Goal: Task Accomplishment & Management: Manage account settings

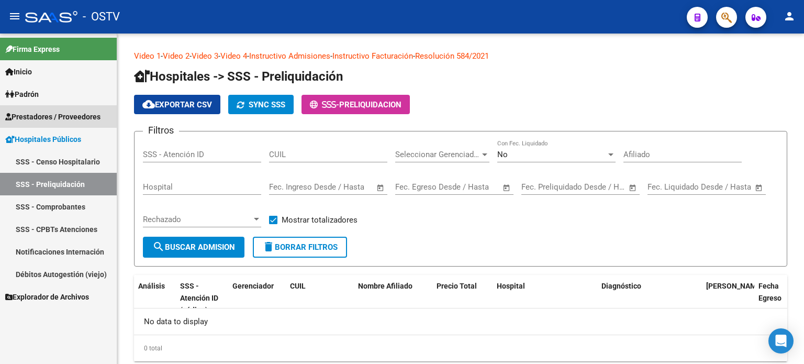
click at [30, 120] on span "Prestadores / Proveedores" at bounding box center [52, 117] width 95 height 12
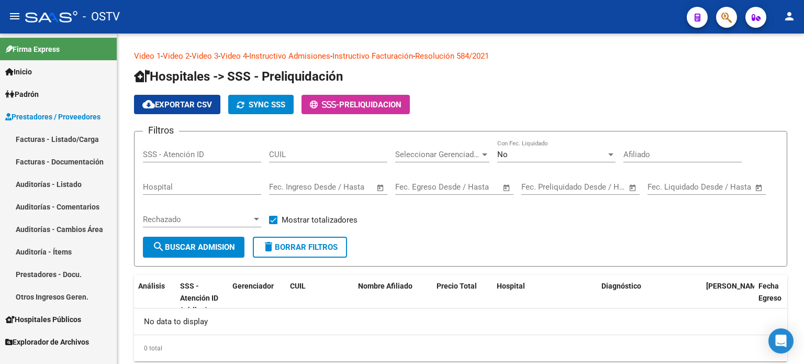
click at [34, 190] on link "Auditorías - Listado" at bounding box center [58, 184] width 117 height 23
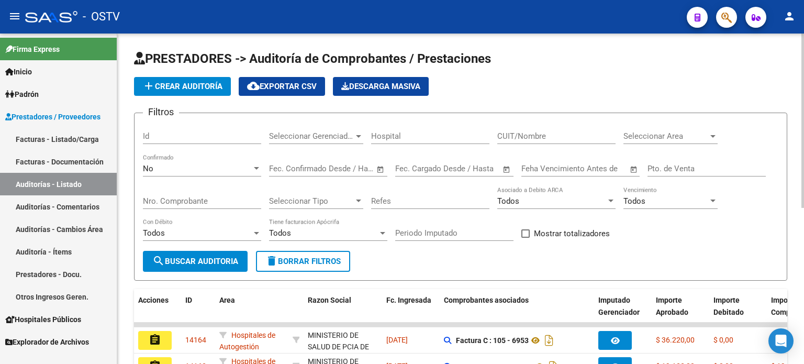
click at [197, 200] on input "Nro. Comprobante" at bounding box center [202, 200] width 118 height 9
click at [163, 169] on div "No" at bounding box center [197, 168] width 109 height 9
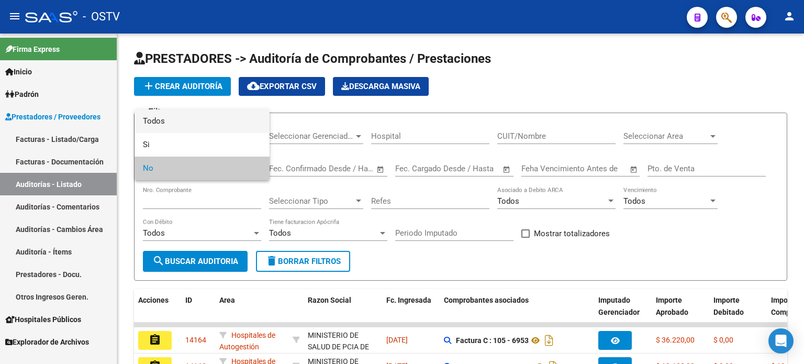
click at [165, 120] on span "Todos" at bounding box center [202, 121] width 118 height 24
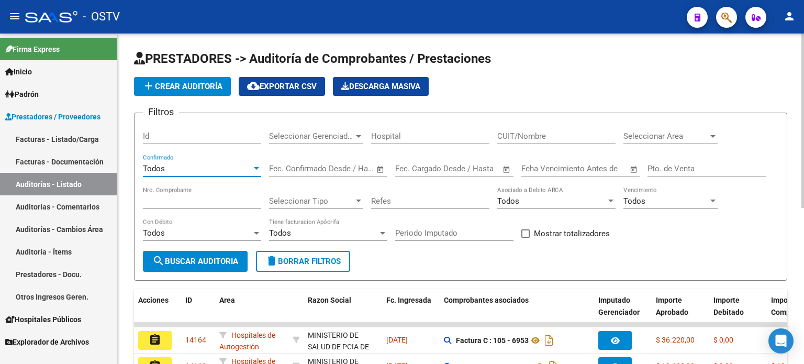
click at [151, 197] on input "Nro. Comprobante" at bounding box center [202, 200] width 118 height 9
type input "1607"
click at [174, 260] on span "search Buscar Auditoria" at bounding box center [195, 261] width 86 height 9
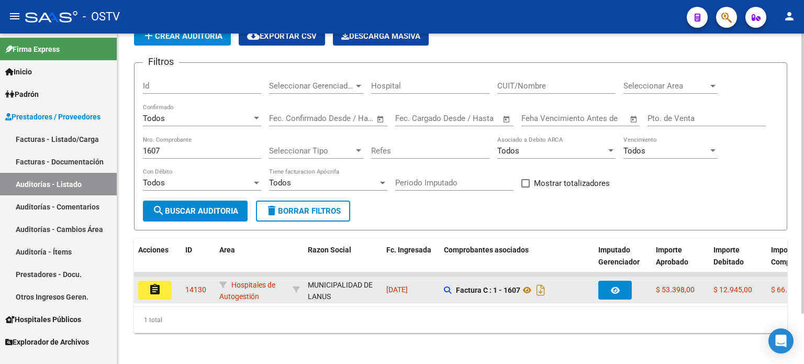
scroll to position [52, 0]
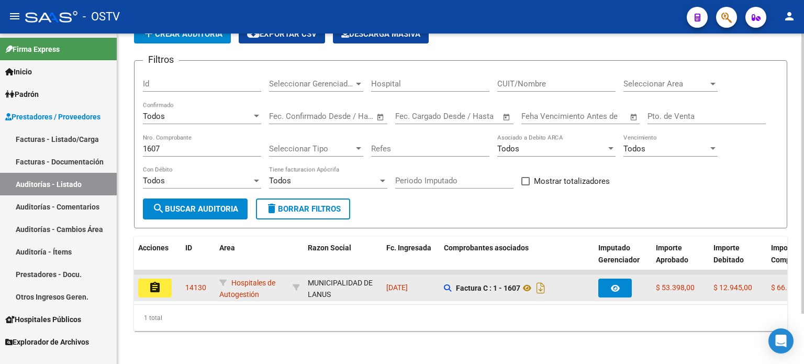
click at [167, 284] on button "assignment" at bounding box center [155, 288] width 34 height 19
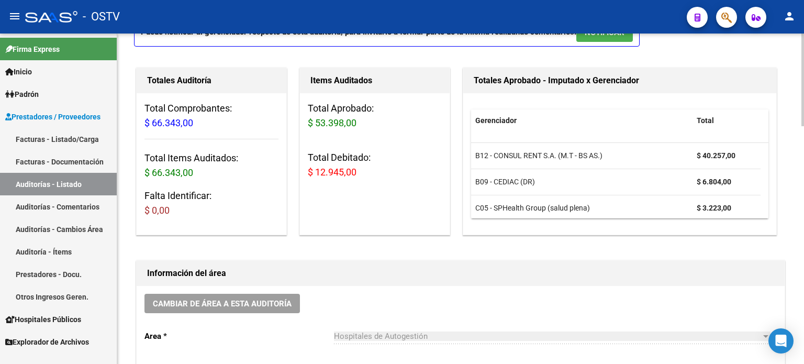
scroll to position [262, 0]
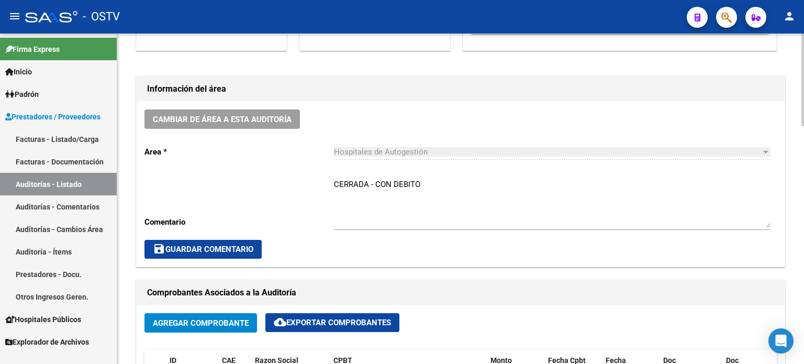
click at [373, 186] on textarea "CERRADA - CON DEBITO" at bounding box center [552, 203] width 437 height 49
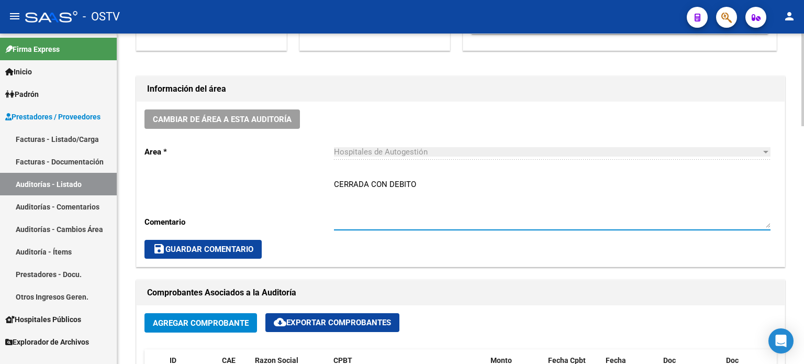
drag, startPoint x: 419, startPoint y: 183, endPoint x: 391, endPoint y: 183, distance: 28.3
click at [391, 183] on textarea "CERRADA CON DEBITO" at bounding box center [552, 203] width 437 height 49
type textarea "CERRADA CON NC"
click at [197, 257] on button "save Guardar Comentario" at bounding box center [202, 249] width 117 height 19
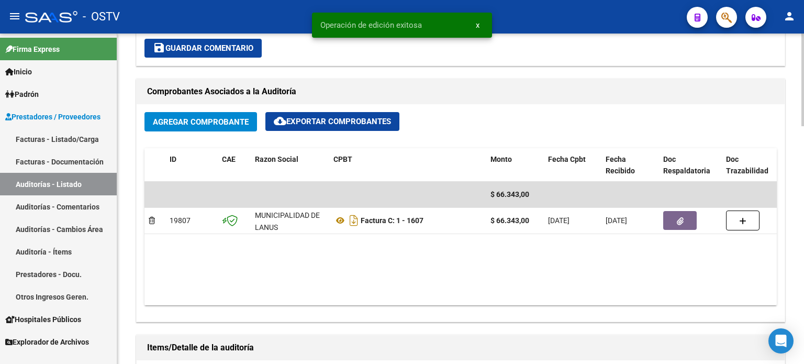
scroll to position [471, 0]
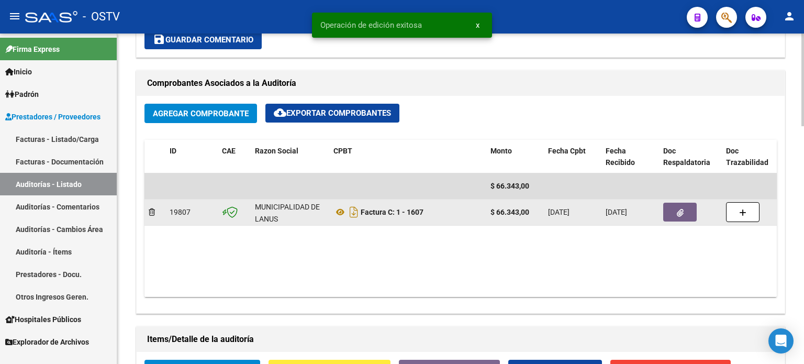
click at [668, 210] on button "button" at bounding box center [680, 212] width 34 height 19
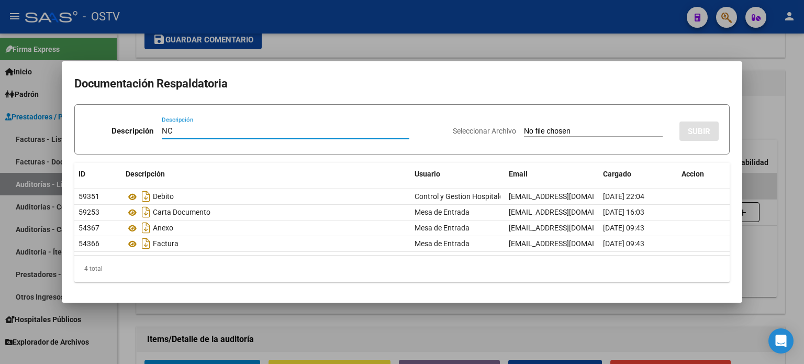
type input "NC"
click at [535, 129] on input "Seleccionar Archivo" at bounding box center [593, 132] width 139 height 10
type input "C:\fakepath\1-1607.pdf"
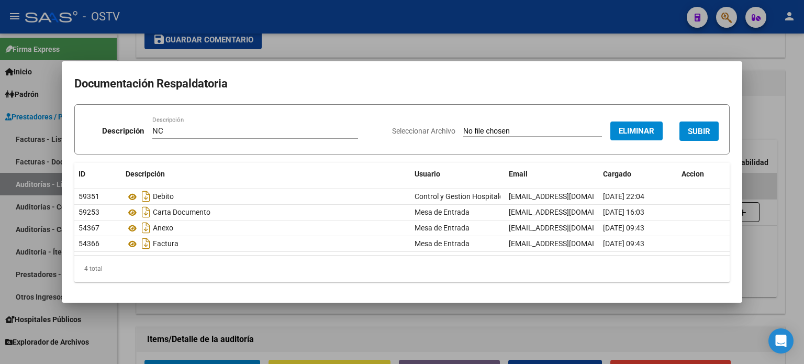
click at [695, 129] on span "SUBIR" at bounding box center [699, 131] width 23 height 9
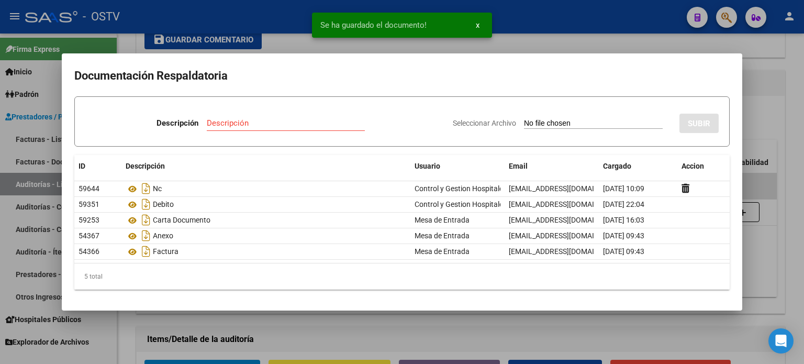
click at [607, 42] on div at bounding box center [402, 182] width 804 height 364
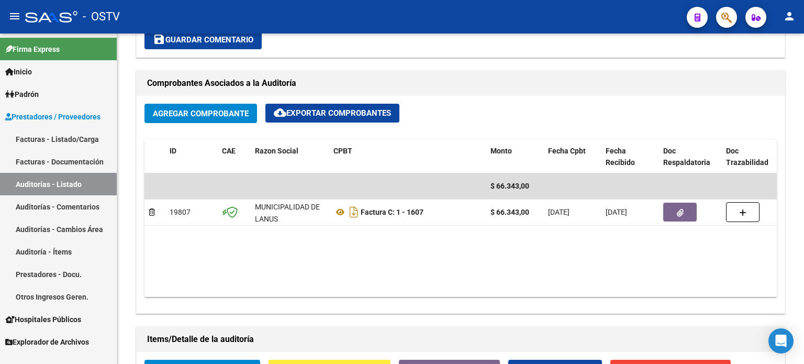
click at [80, 183] on link "Auditorías - Listado" at bounding box center [58, 184] width 117 height 23
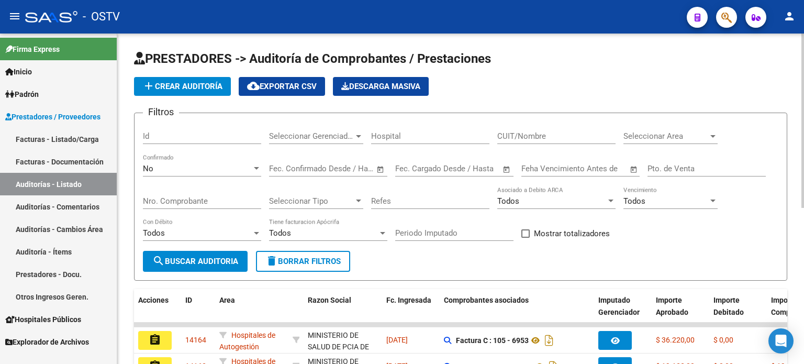
click at [182, 202] on input "Nro. Comprobante" at bounding box center [202, 200] width 118 height 9
click at [172, 167] on div "No" at bounding box center [197, 168] width 109 height 9
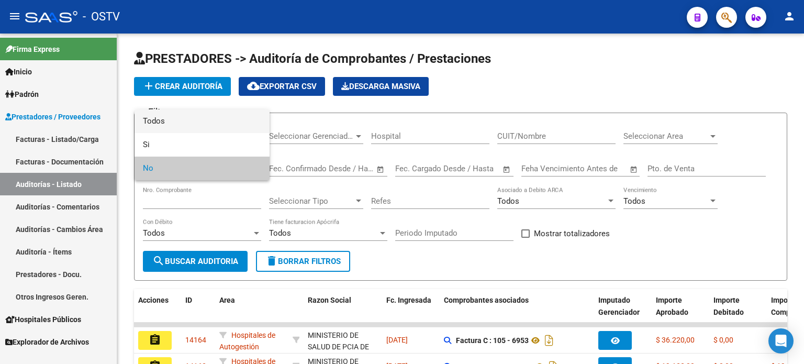
click at [174, 119] on span "Todos" at bounding box center [202, 121] width 118 height 24
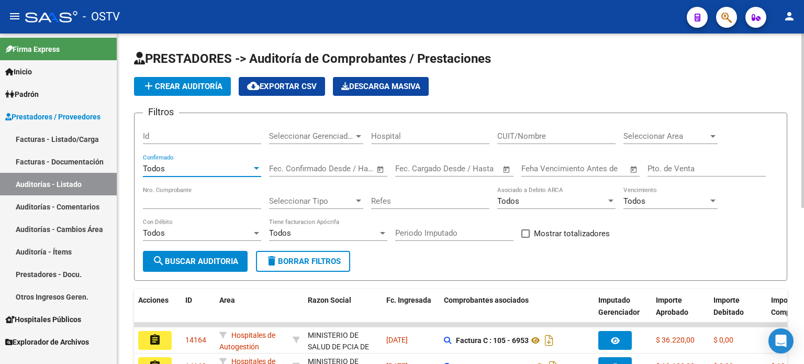
click at [161, 197] on input "Nro. Comprobante" at bounding box center [202, 200] width 118 height 9
type input "7009"
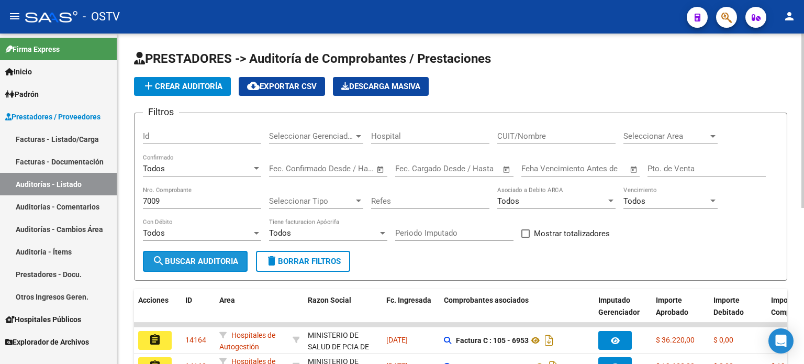
click at [178, 261] on span "search Buscar Auditoria" at bounding box center [195, 261] width 86 height 9
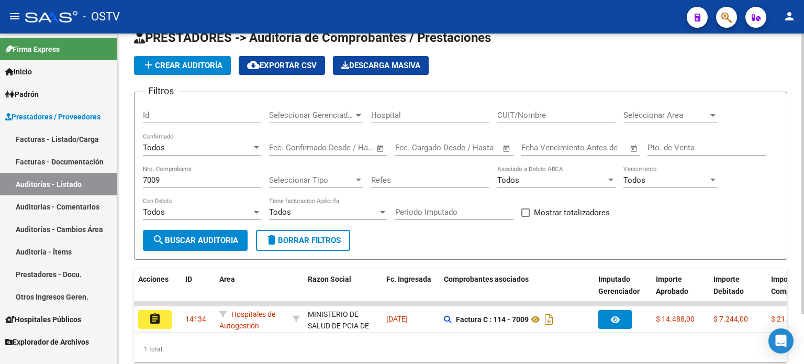
scroll to position [52, 0]
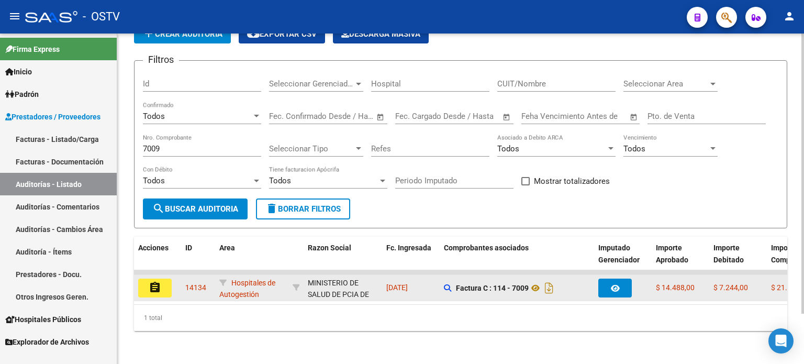
click at [151, 287] on mat-icon "assignment" at bounding box center [155, 287] width 13 height 13
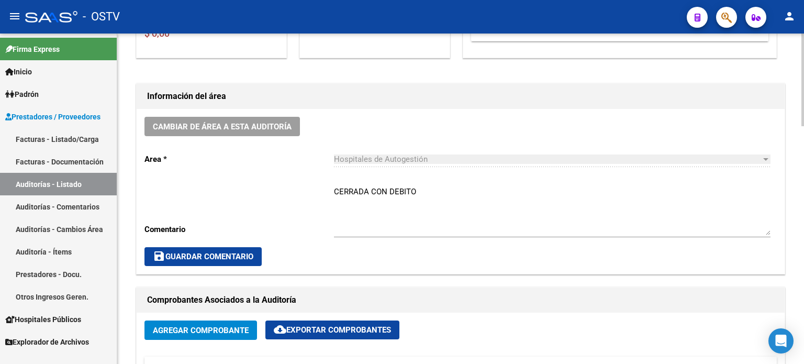
scroll to position [262, 0]
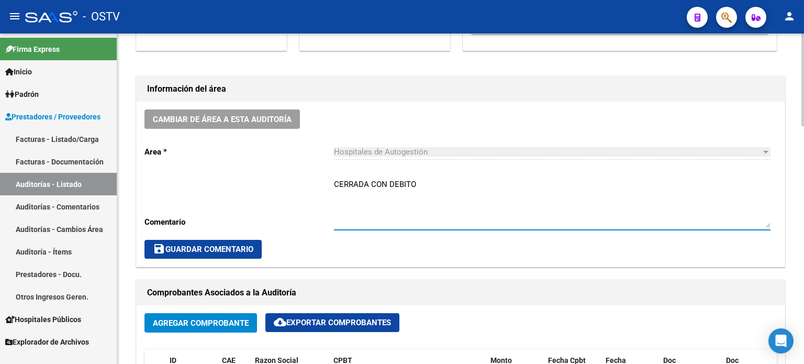
drag, startPoint x: 413, startPoint y: 185, endPoint x: 389, endPoint y: 185, distance: 24.1
click at [389, 185] on textarea "CERRADA CON DEBITO" at bounding box center [552, 203] width 437 height 49
type textarea "CERRADA CON NC"
click at [232, 250] on span "save Guardar Comentario" at bounding box center [203, 248] width 101 height 9
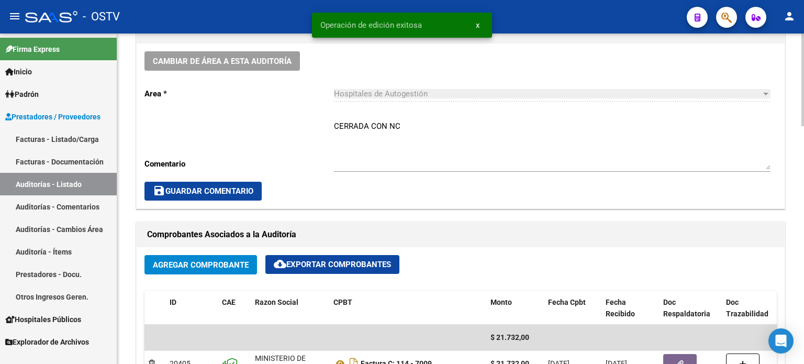
scroll to position [419, 0]
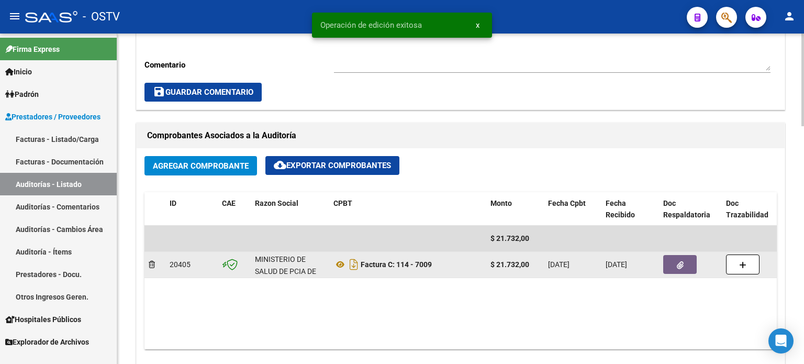
click at [675, 261] on button "button" at bounding box center [680, 264] width 34 height 19
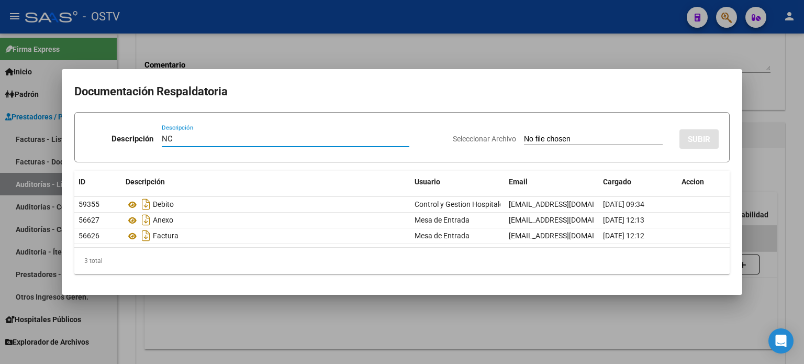
type input "NC"
click at [529, 137] on input "Seleccionar Archivo" at bounding box center [593, 140] width 139 height 10
type input "C:\fakepath\114-7009.pdf"
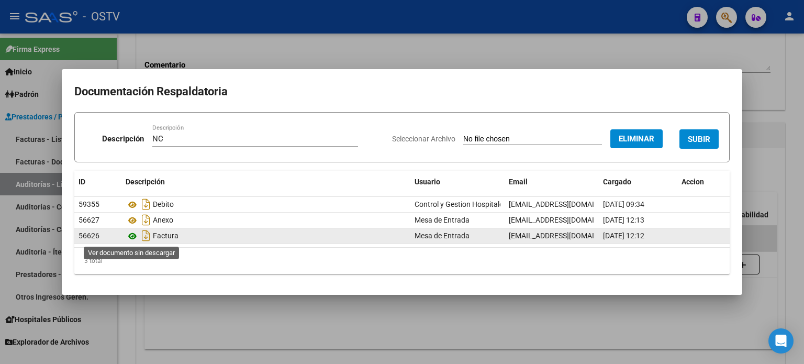
click at [132, 236] on icon at bounding box center [133, 236] width 14 height 13
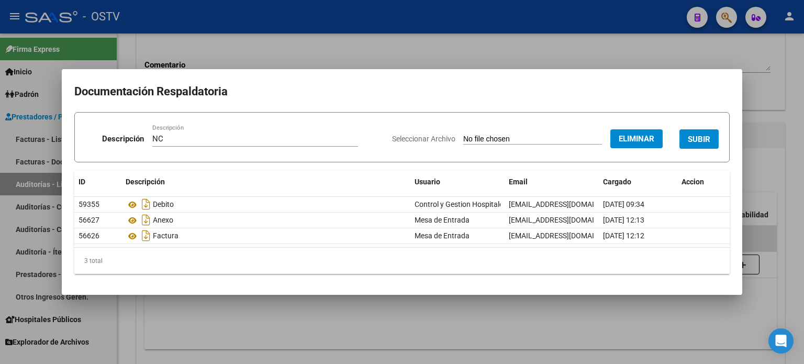
click at [713, 138] on button "SUBIR" at bounding box center [699, 138] width 39 height 19
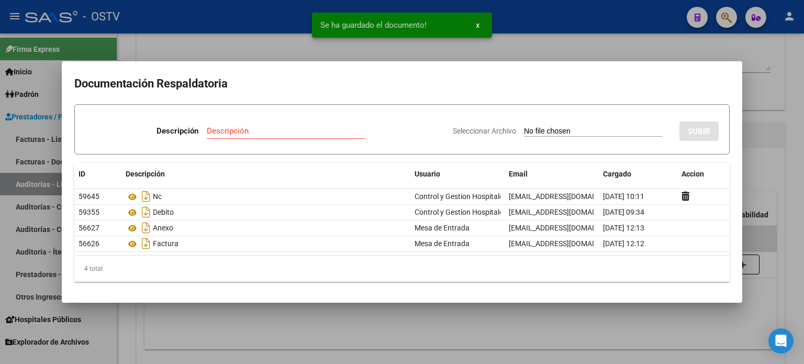
click at [756, 101] on div at bounding box center [402, 182] width 804 height 364
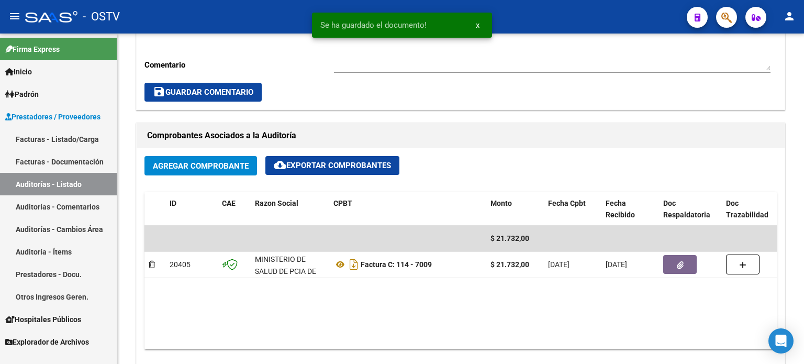
click at [41, 180] on link "Auditorías - Listado" at bounding box center [58, 184] width 117 height 23
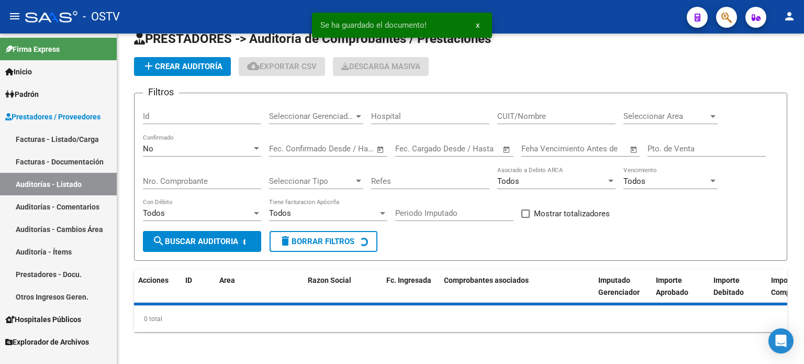
scroll to position [295, 0]
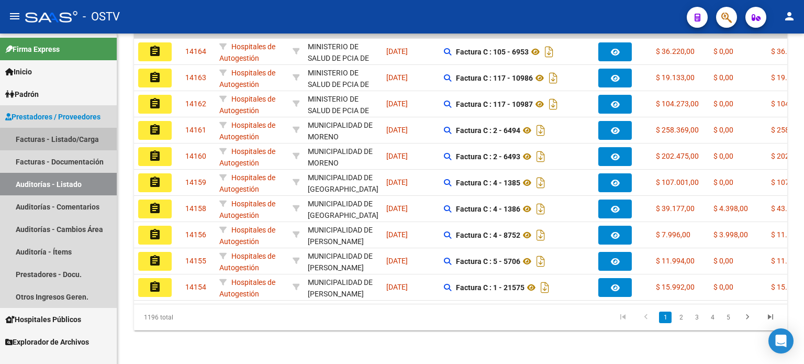
click at [59, 144] on link "Facturas - Listado/Carga" at bounding box center [58, 139] width 117 height 23
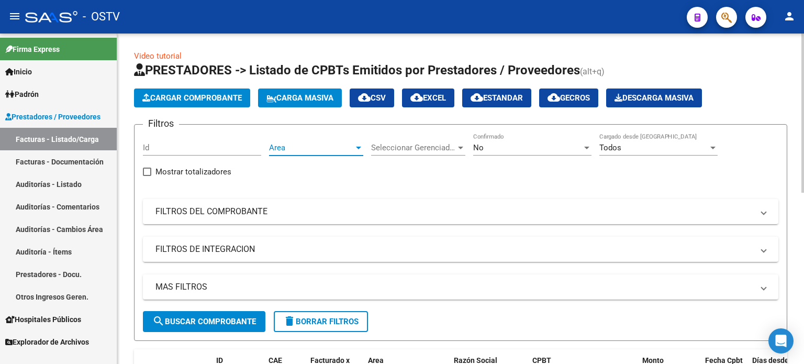
click at [307, 146] on span "Area" at bounding box center [311, 147] width 85 height 9
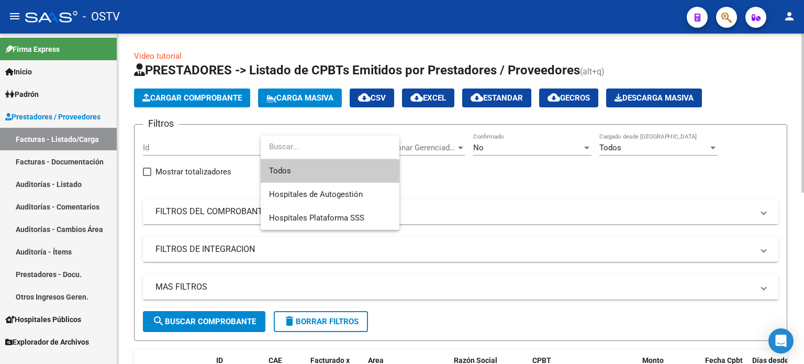
click at [307, 146] on input "dropdown search" at bounding box center [328, 147] width 135 height 24
click at [488, 145] on div at bounding box center [402, 182] width 804 height 364
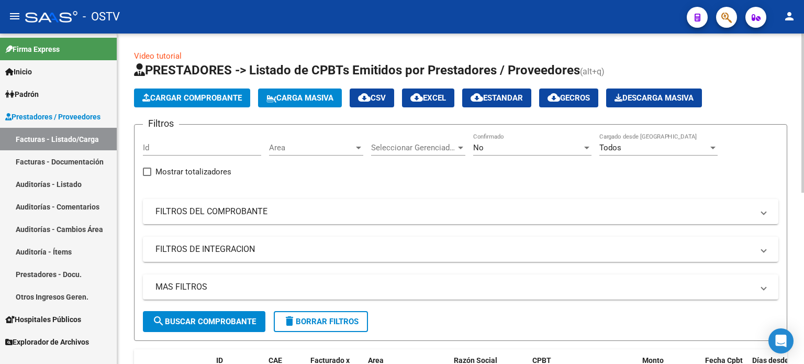
click at [490, 150] on div "No" at bounding box center [527, 147] width 109 height 9
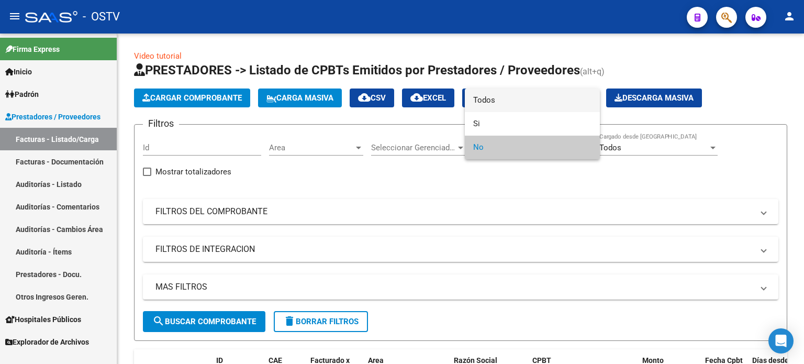
click at [490, 97] on span "Todos" at bounding box center [532, 100] width 118 height 24
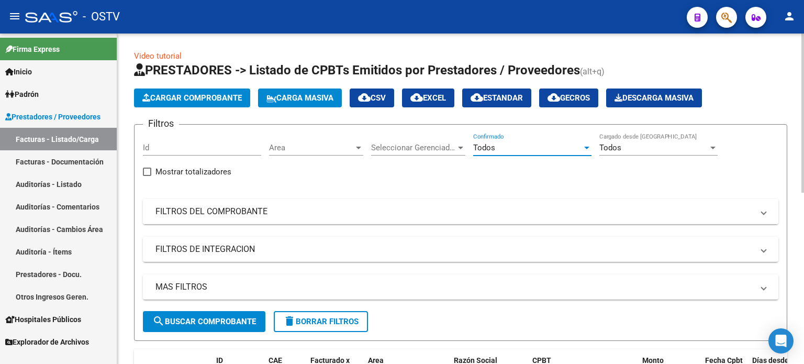
click at [350, 215] on mat-panel-title "FILTROS DEL COMPROBANTE" at bounding box center [454, 212] width 598 height 12
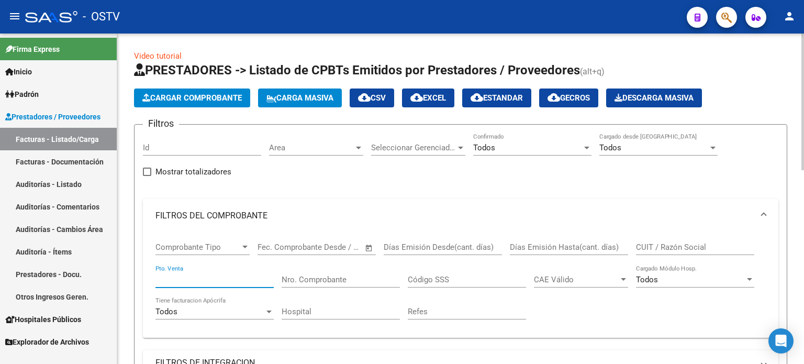
click at [194, 279] on input "Pto. Venta" at bounding box center [214, 279] width 118 height 9
type input "4"
click at [344, 280] on input "Nro. Comprobante" at bounding box center [341, 279] width 118 height 9
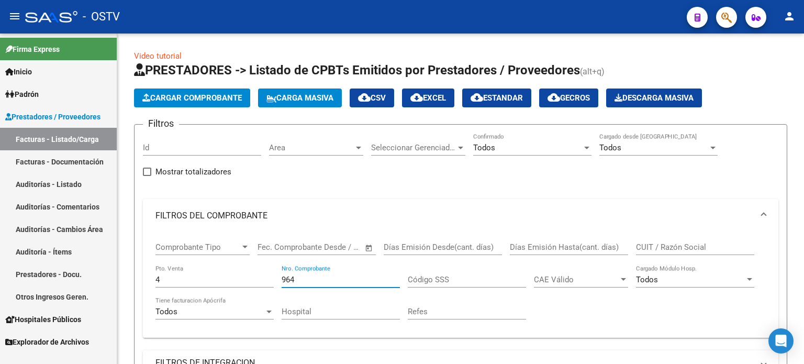
type input "964"
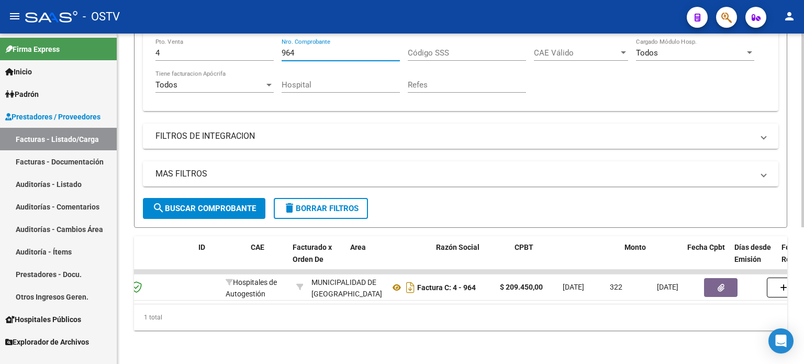
scroll to position [0, 171]
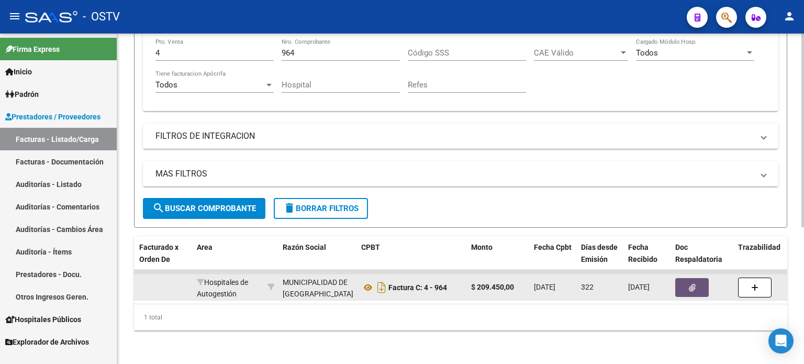
click at [691, 284] on icon "button" at bounding box center [692, 288] width 7 height 8
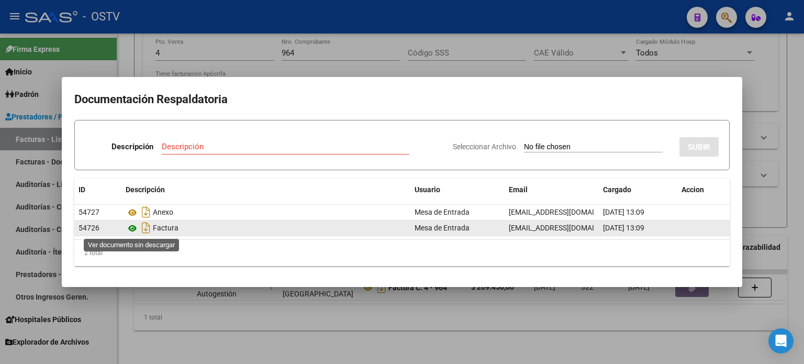
click at [132, 227] on icon at bounding box center [133, 228] width 14 height 13
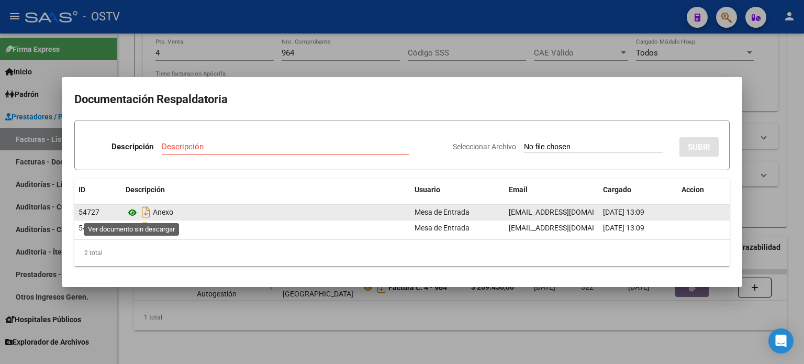
click at [130, 214] on icon at bounding box center [133, 212] width 14 height 13
